Goal: Information Seeking & Learning: Understand process/instructions

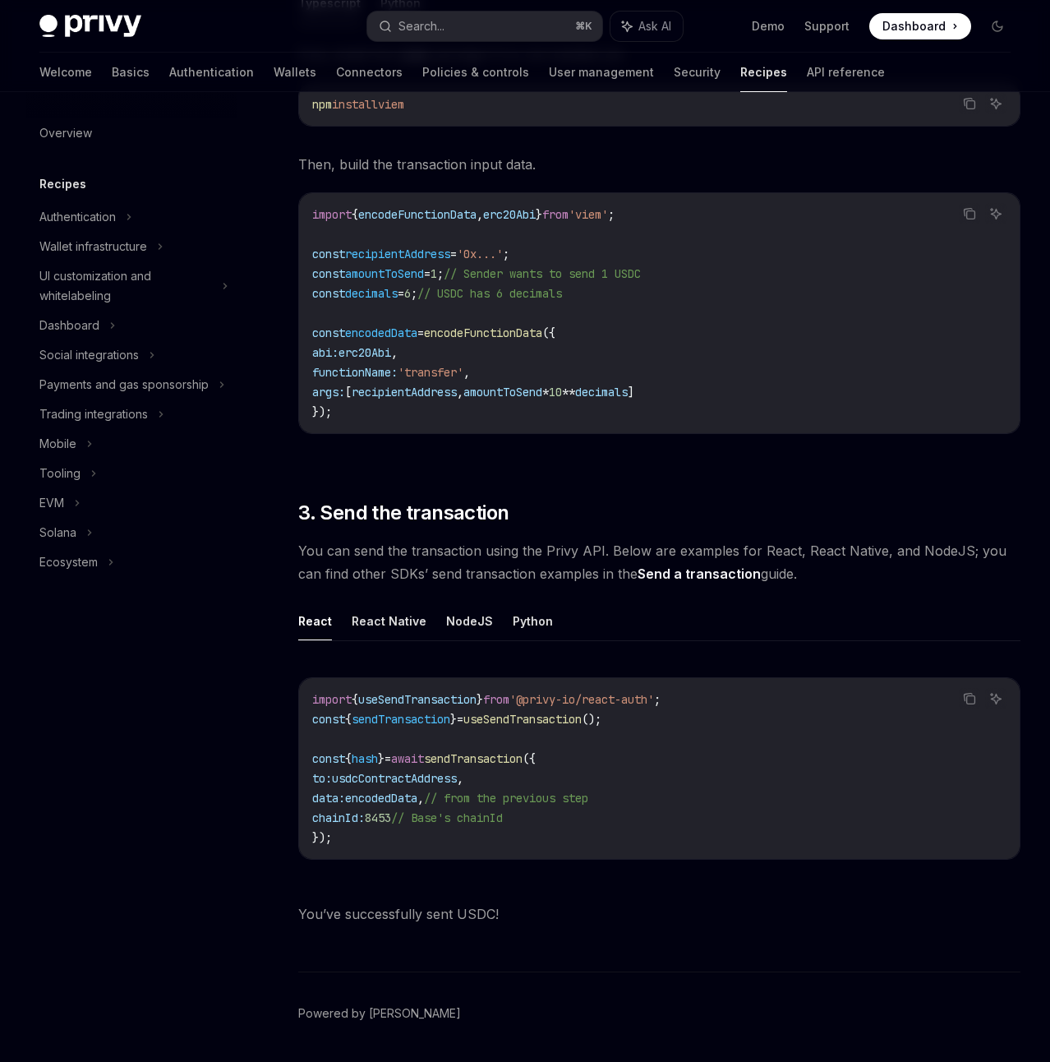
scroll to position [803, 0]
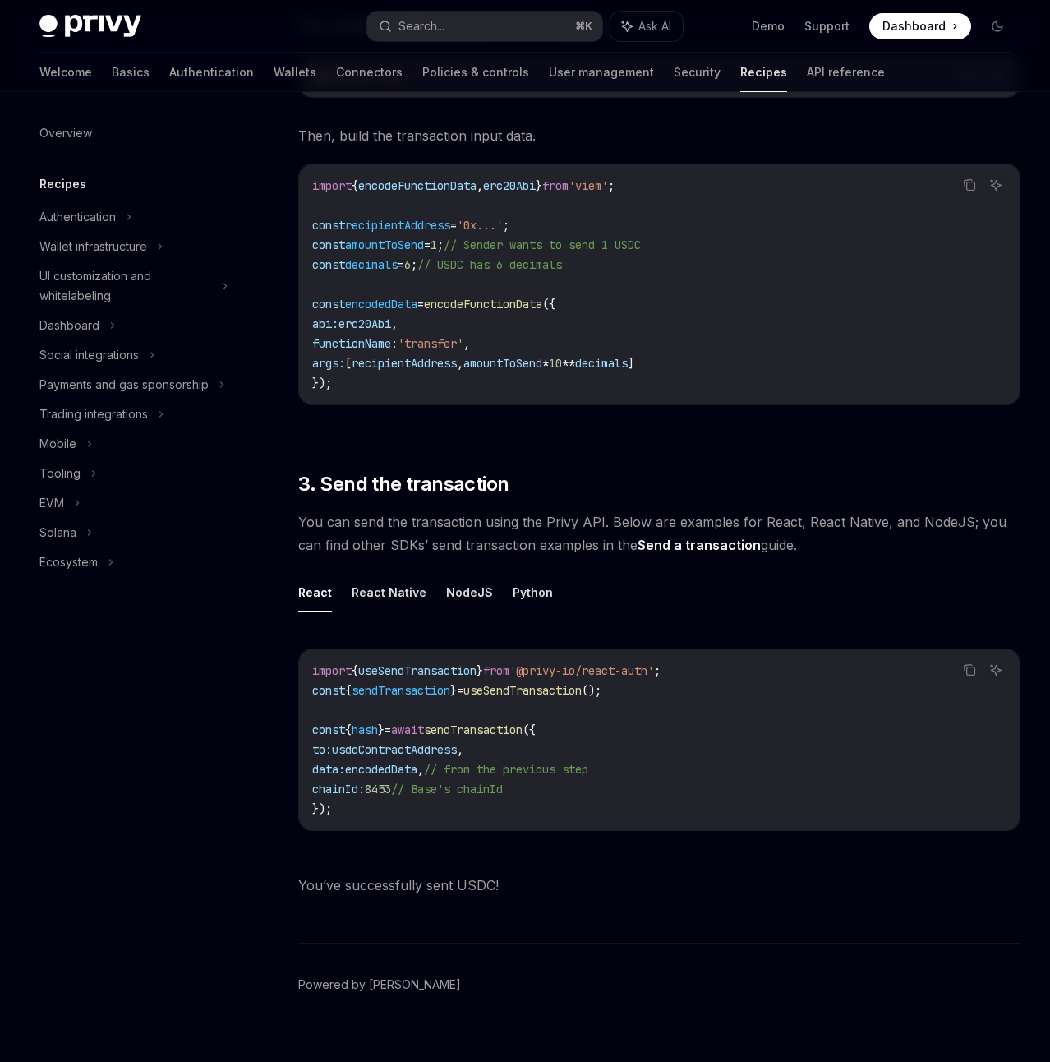
click at [555, 573] on ul "React React Native NodeJS Python" at bounding box center [659, 592] width 722 height 39
click at [517, 577] on button "Python" at bounding box center [533, 592] width 40 height 39
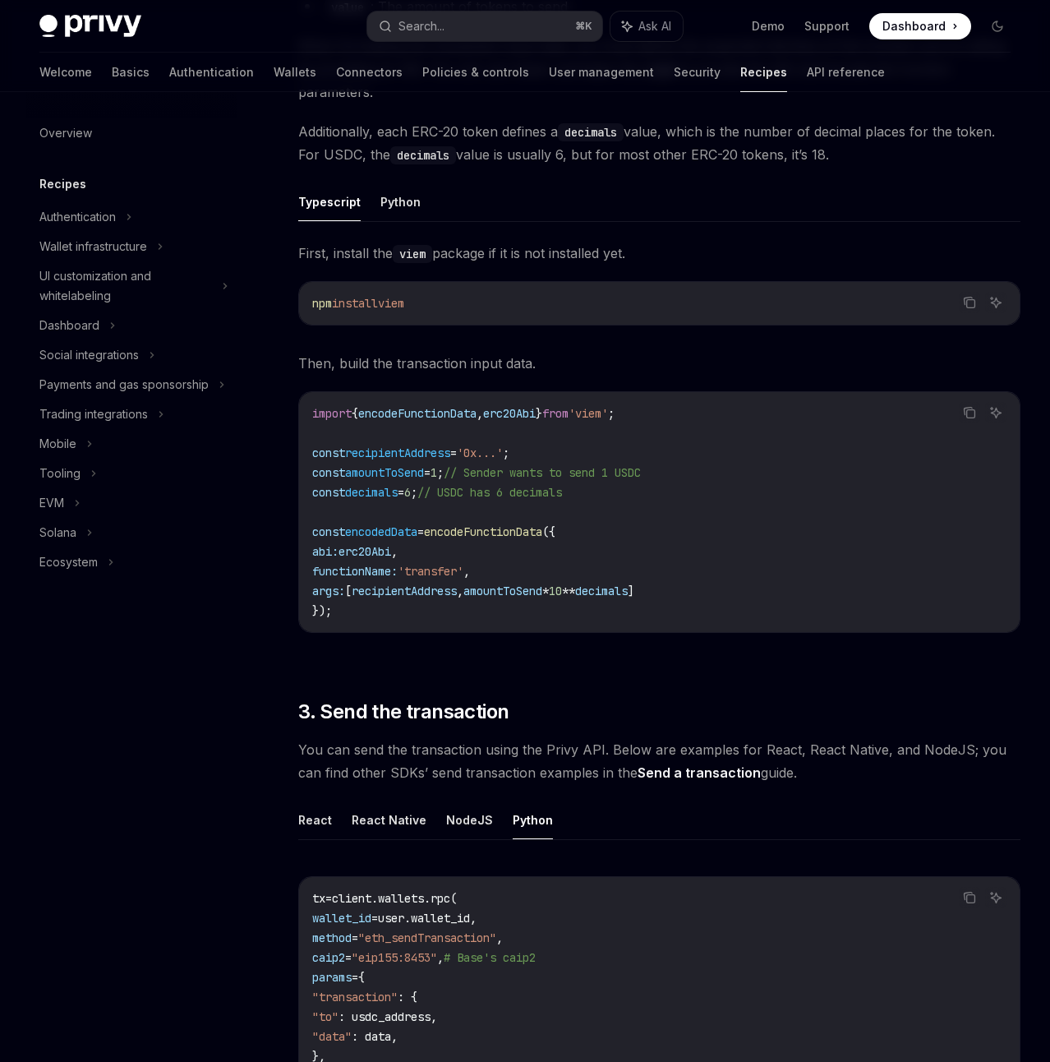
scroll to position [573, 0]
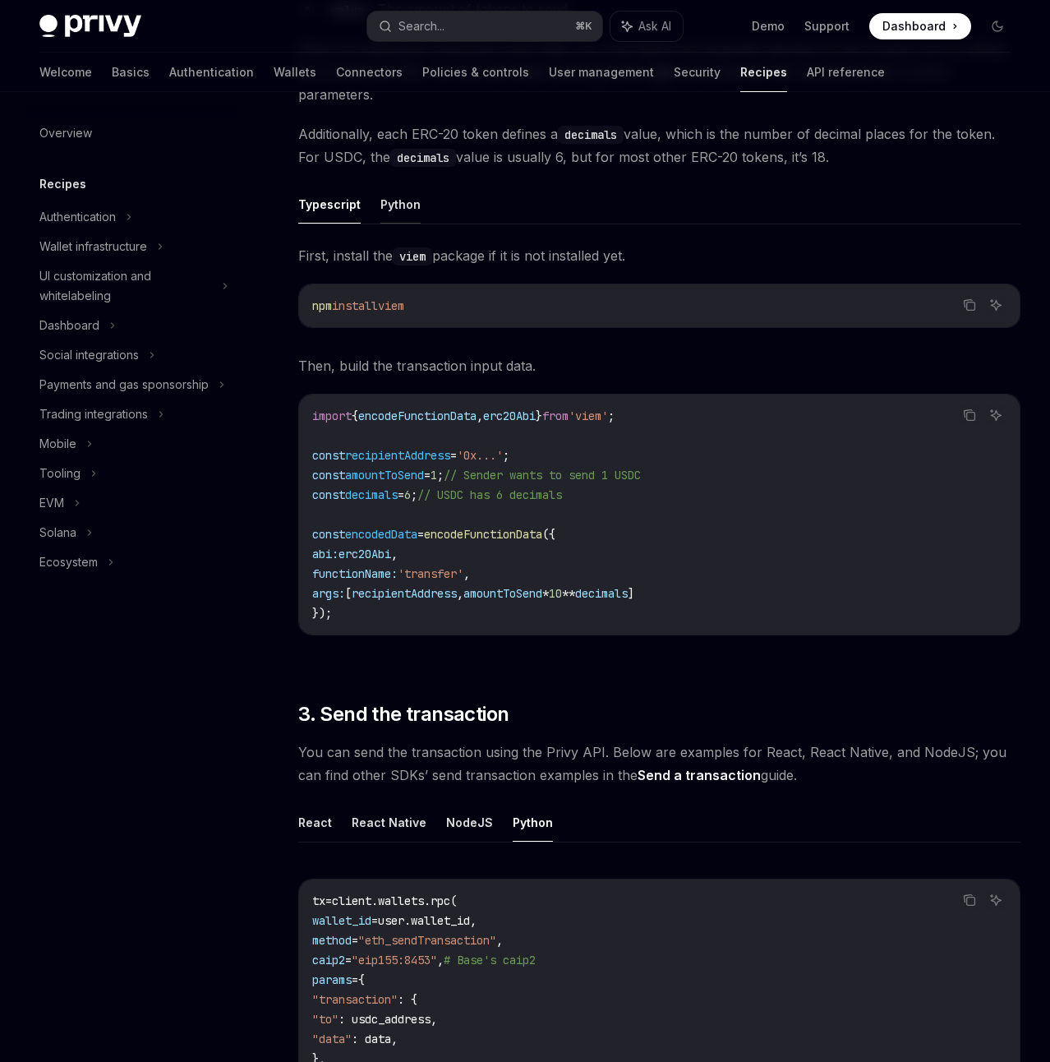
click at [393, 185] on button "Python" at bounding box center [401, 204] width 40 height 39
type textarea "*"
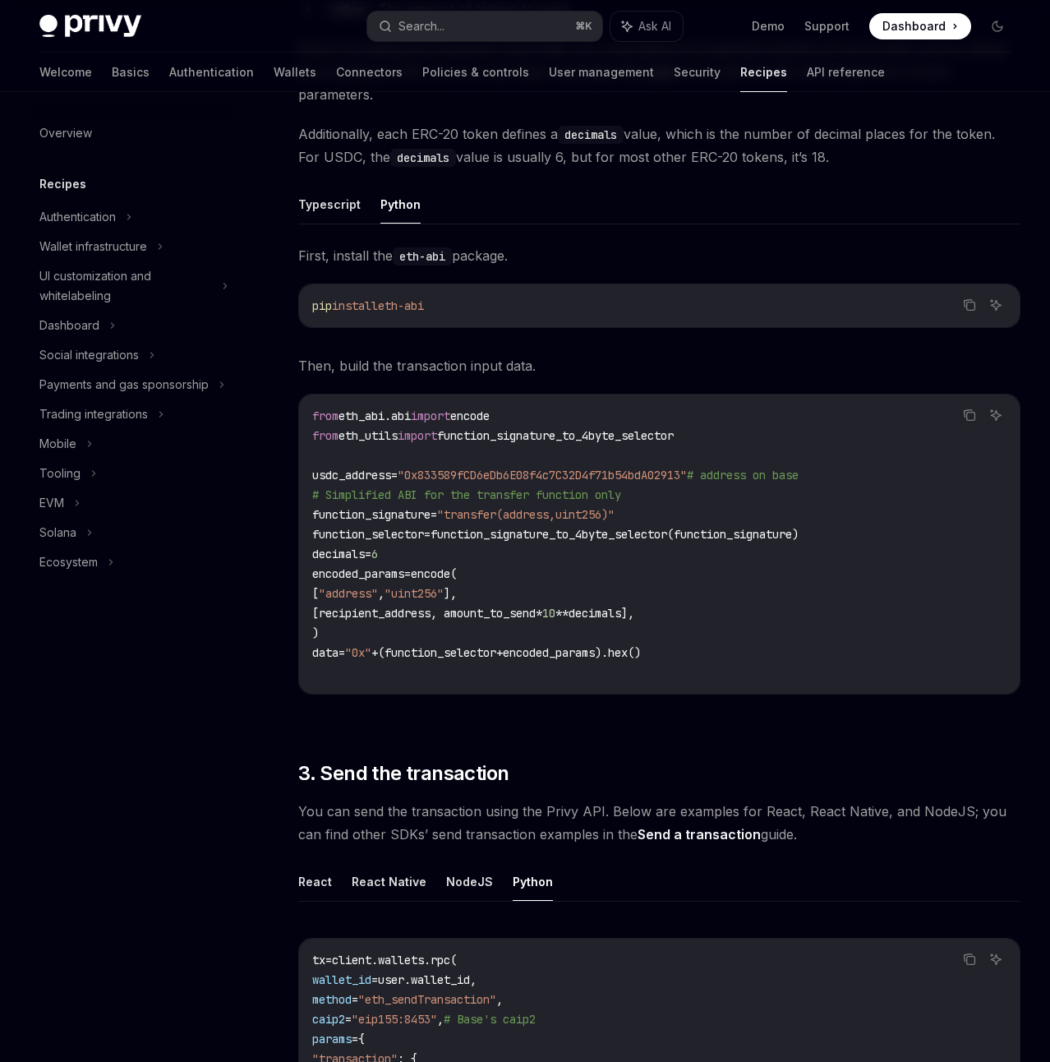
click at [563, 468] on span ""0x833589fCD6eDb6E08f4c7C32D4f71b54bdA02913"" at bounding box center [542, 475] width 289 height 15
copy span "0x833589fCD6eDb6E08f4c7C32D4f71b54bdA02913"
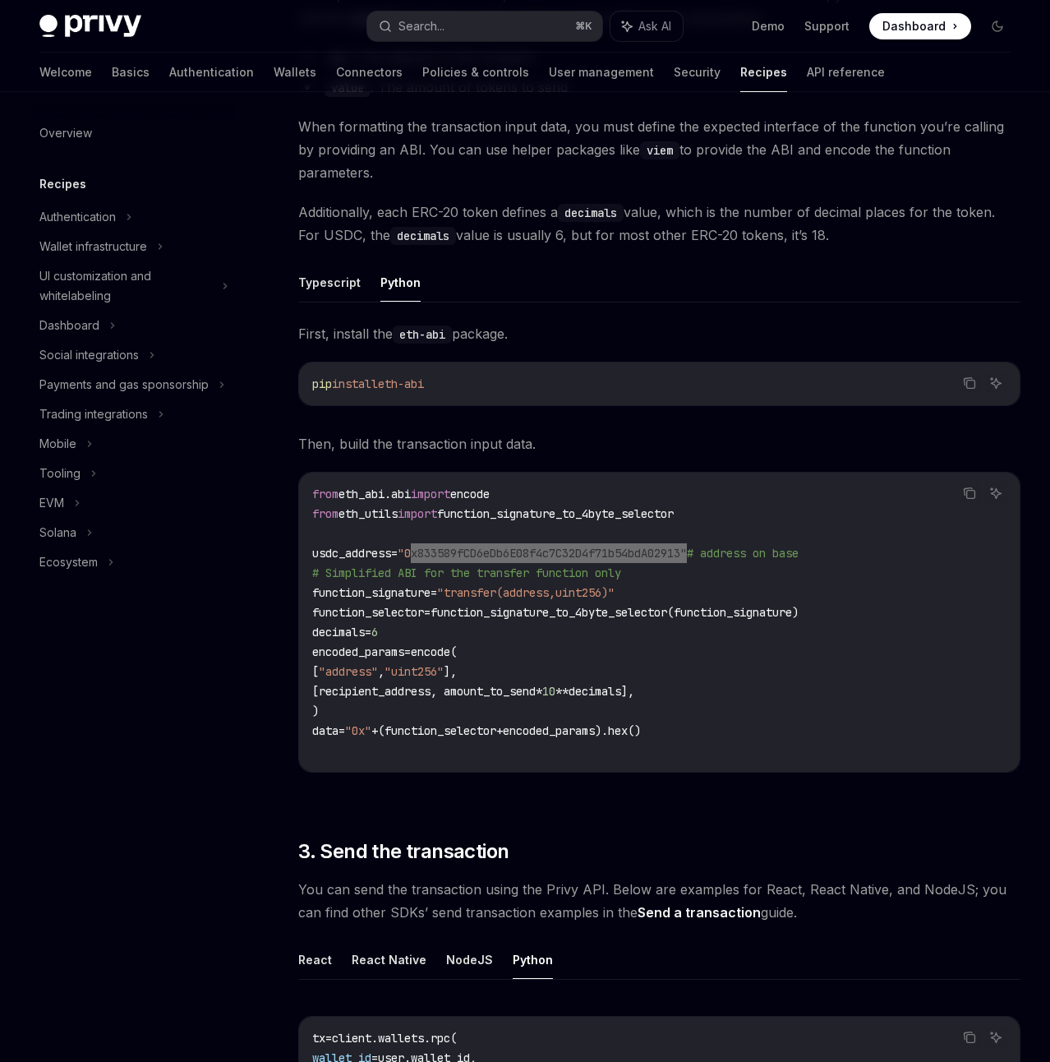
scroll to position [414, 0]
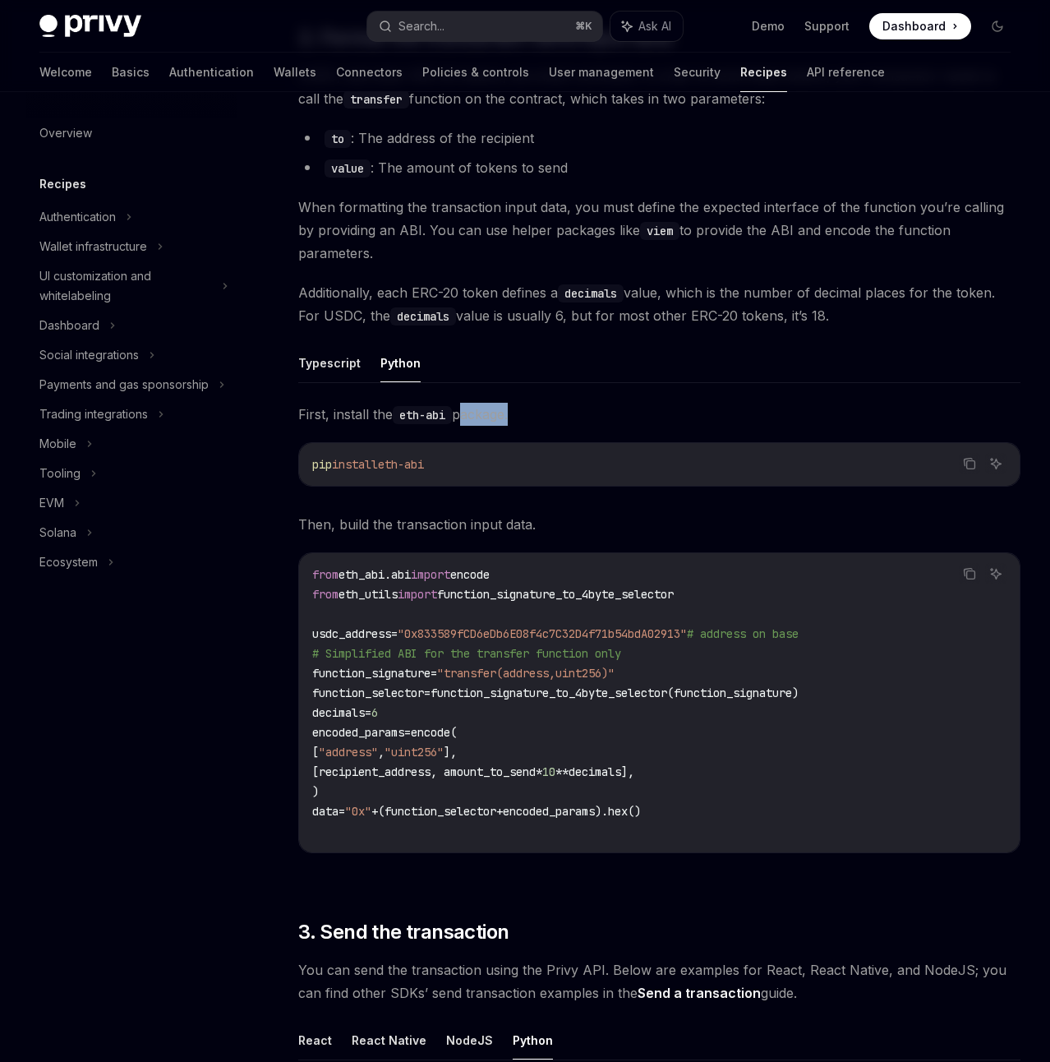
drag, startPoint x: 396, startPoint y: 443, endPoint x: 468, endPoint y: 445, distance: 71.5
click at [468, 454] on code "pip install eth-abi" at bounding box center [659, 464] width 694 height 20
copy span "eth-abi"
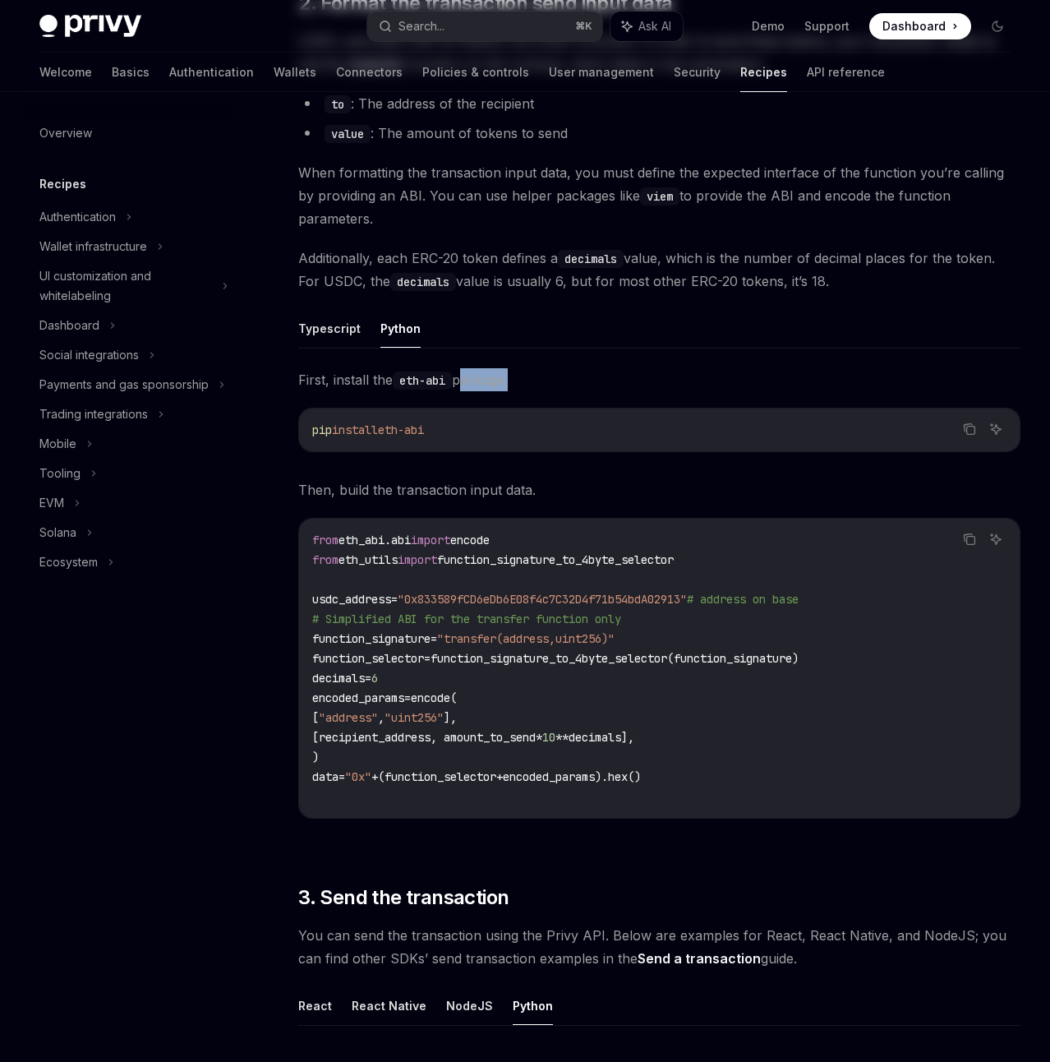
scroll to position [961, 0]
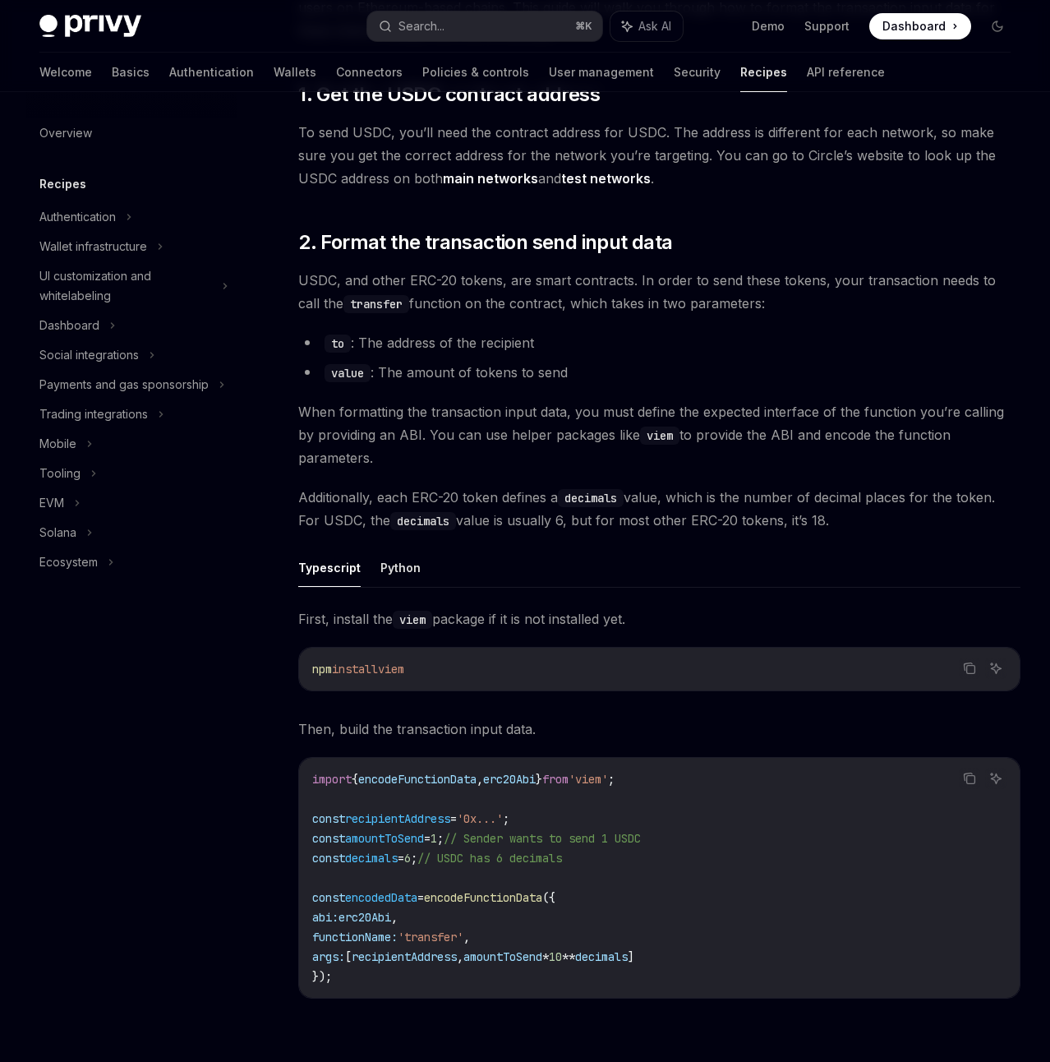
scroll to position [214, 0]
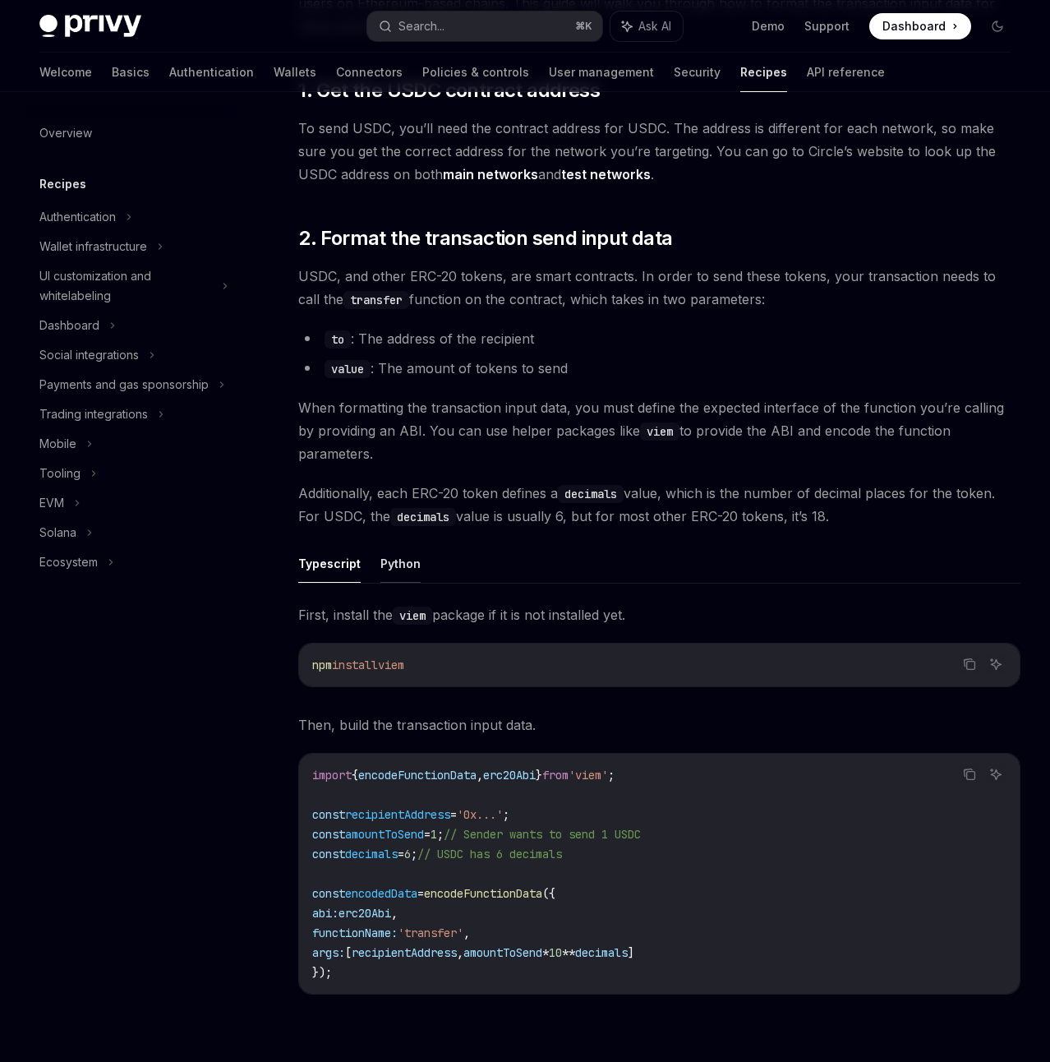
click at [400, 544] on button "Python" at bounding box center [401, 563] width 40 height 39
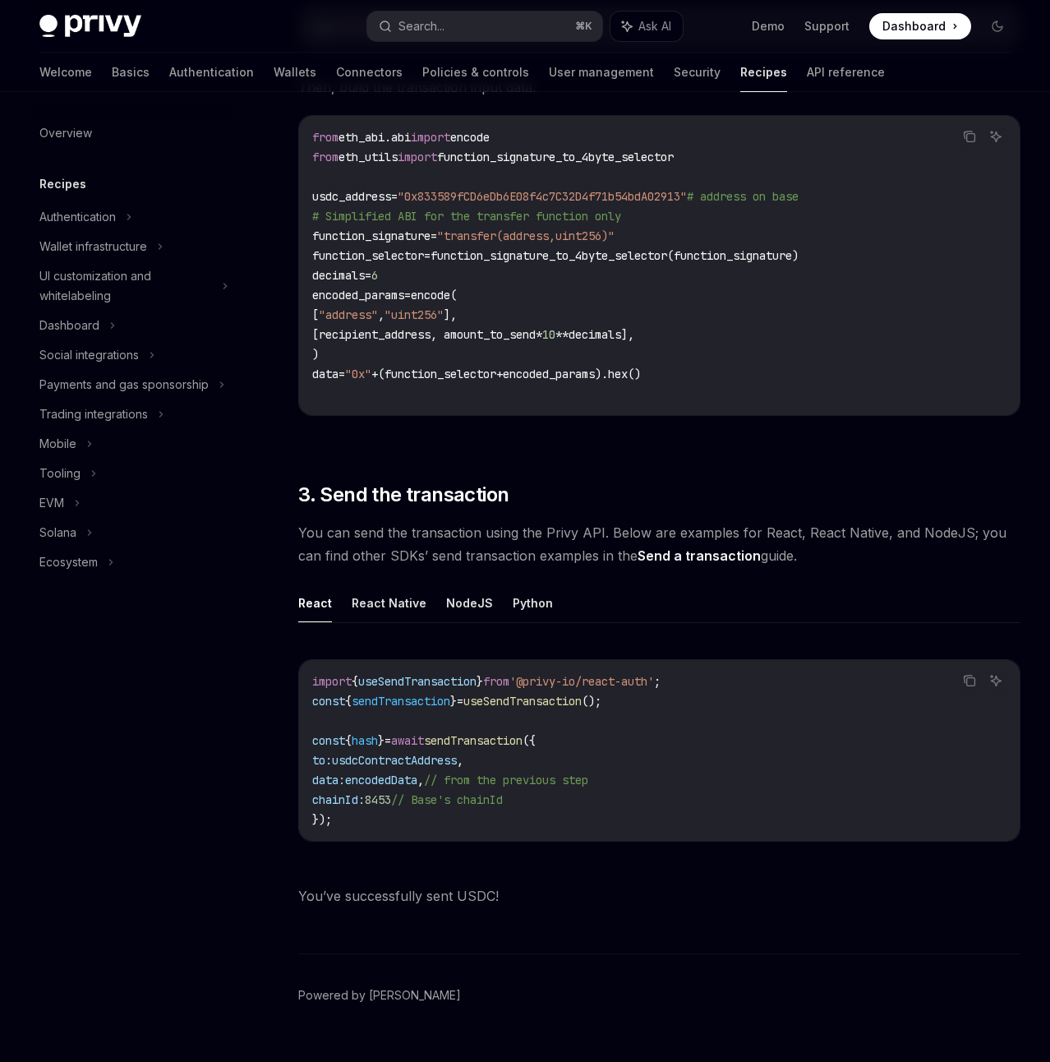
scroll to position [853, 0]
click at [513, 588] on button "Python" at bounding box center [533, 601] width 40 height 39
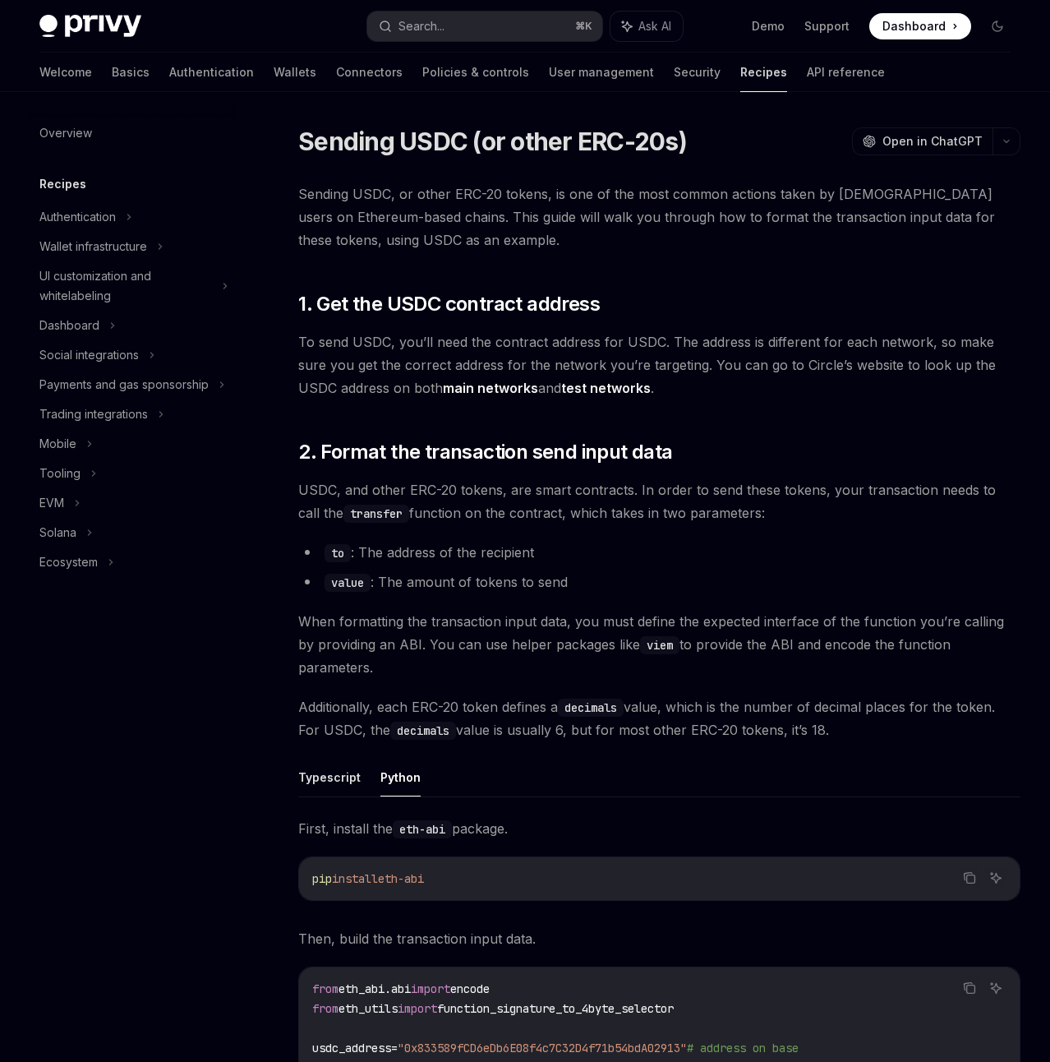
click at [741, 74] on link "Recipes" at bounding box center [764, 72] width 47 height 39
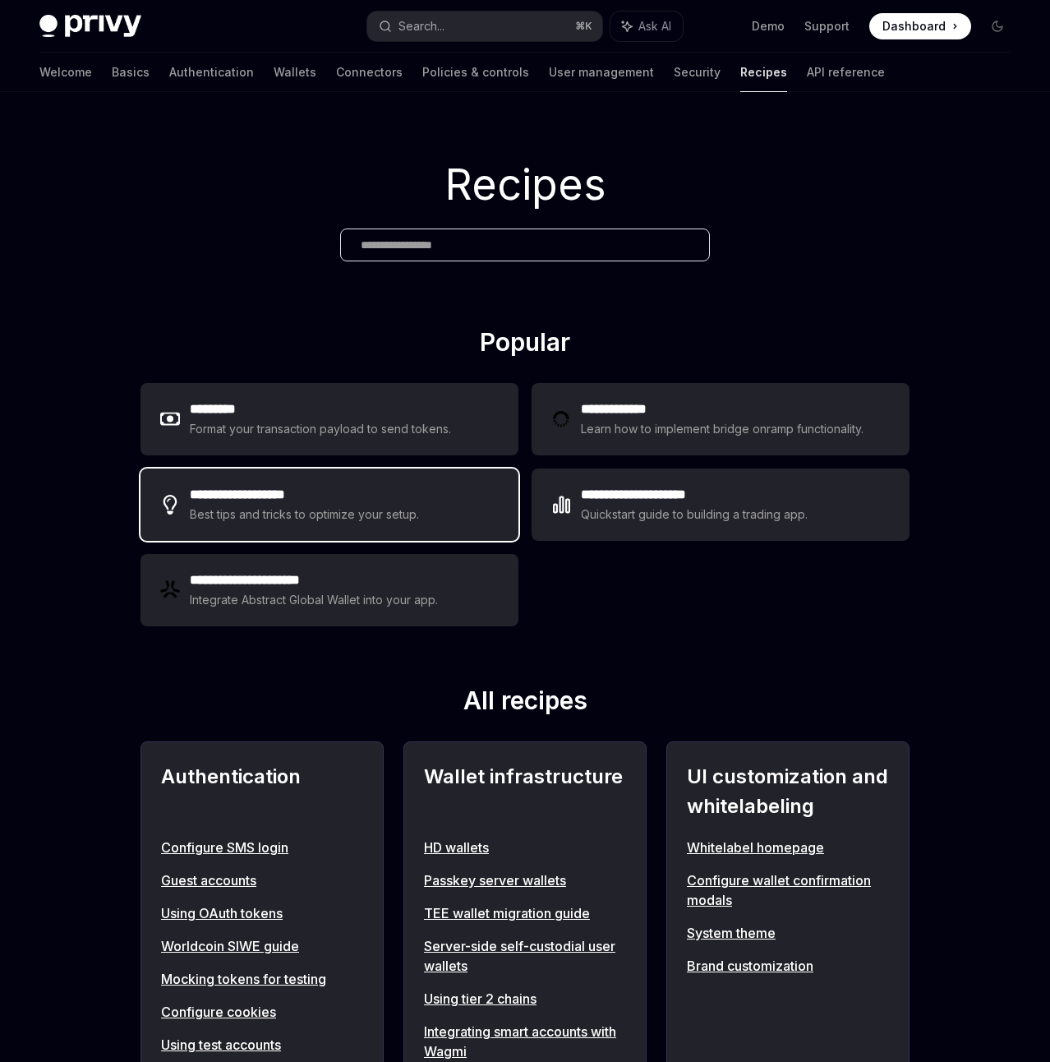
click at [310, 514] on div "Best tips and tricks to optimize your setup." at bounding box center [306, 515] width 232 height 20
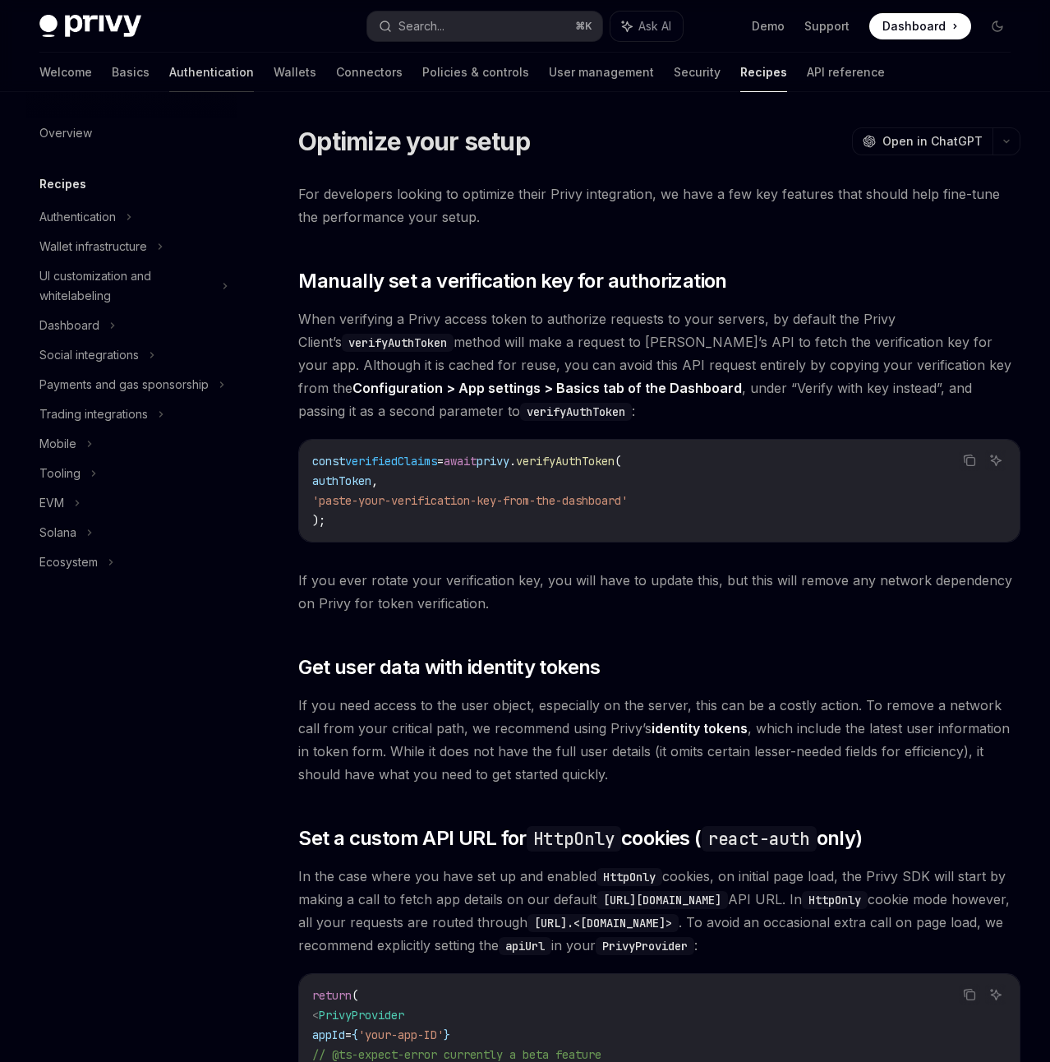
click at [169, 64] on link "Authentication" at bounding box center [211, 72] width 85 height 39
type textarea "*"
